Goal: Obtain resource: Obtain resource

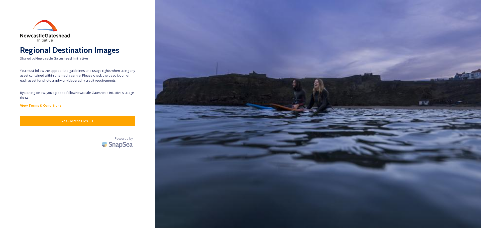
click at [80, 123] on button "Yes - Access Files" at bounding box center [77, 121] width 115 height 10
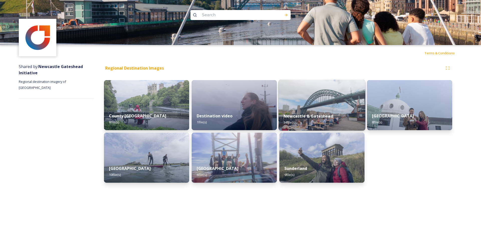
click at [302, 105] on img at bounding box center [322, 105] width 87 height 51
click at [318, 102] on img at bounding box center [322, 105] width 87 height 51
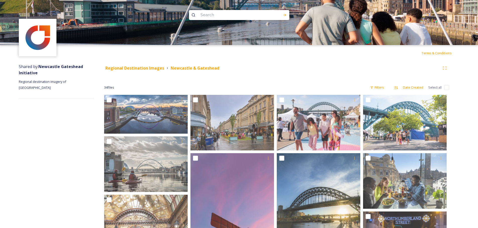
click at [67, 82] on span "Regional destination imagery of [GEOGRAPHIC_DATA]" at bounding box center [43, 84] width 48 height 11
click at [299, 67] on div "Regional Destination Images Newcastle & [GEOGRAPHIC_DATA]" at bounding box center [272, 68] width 336 height 6
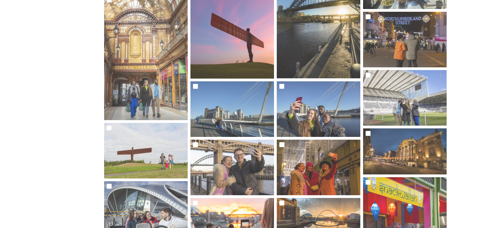
scroll to position [201, 0]
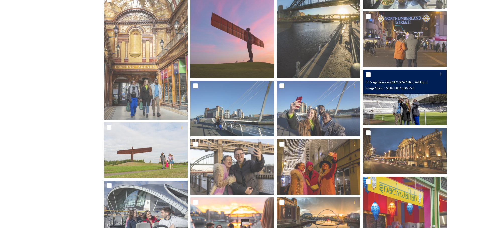
click at [416, 98] on img at bounding box center [404, 98] width 83 height 56
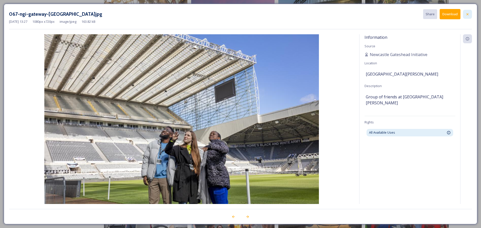
click at [467, 13] on icon at bounding box center [468, 14] width 4 height 4
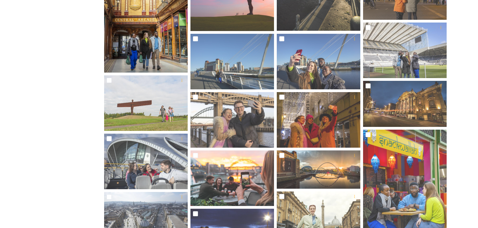
scroll to position [208, 0]
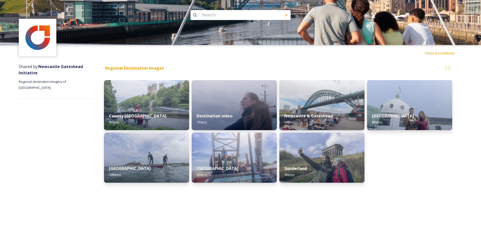
click at [406, 148] on div "North Tyneside 8 file(s)" at bounding box center [409, 131] width 85 height 103
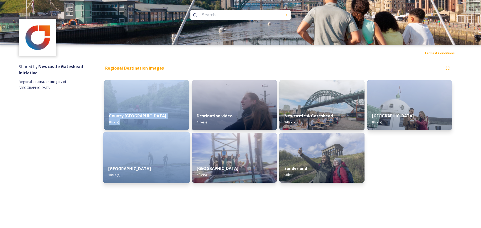
drag, startPoint x: 174, startPoint y: 169, endPoint x: 175, endPoint y: 161, distance: 8.8
click at [174, 171] on div "County Durham 8 file(s) Northumberland 10 file(s)" at bounding box center [146, 131] width 85 height 103
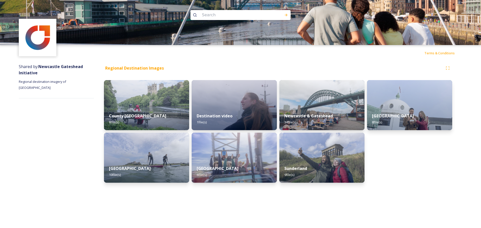
click at [455, 187] on div "Regional Destination Images County [GEOGRAPHIC_DATA] 8 file(s) [GEOGRAPHIC_DATA…" at bounding box center [278, 124] width 369 height 127
click at [239, 153] on img at bounding box center [234, 157] width 87 height 51
click at [324, 150] on img at bounding box center [322, 157] width 87 height 51
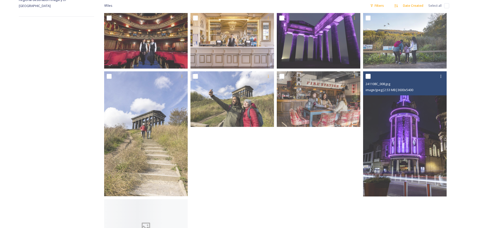
scroll to position [120, 0]
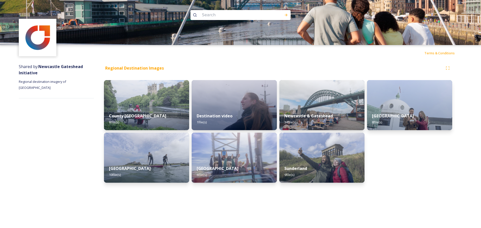
click at [466, 103] on div "Shared by: Newcastle Gateshead Initiative Regional destination imagery of [GEOG…" at bounding box center [240, 124] width 481 height 127
click at [435, 102] on img at bounding box center [410, 105] width 87 height 51
click at [344, 107] on img at bounding box center [322, 105] width 87 height 51
click at [469, 153] on div "Shared by: Newcastle Gateshead Initiative Regional destination imagery of [GEOG…" at bounding box center [240, 124] width 481 height 127
click at [320, 105] on img at bounding box center [322, 105] width 87 height 51
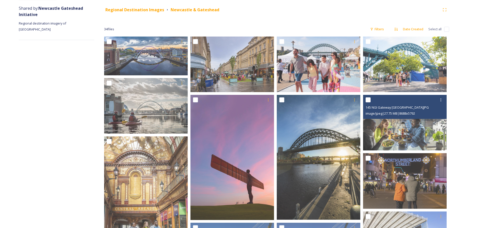
scroll to position [58, 0]
